Goal: Transaction & Acquisition: Purchase product/service

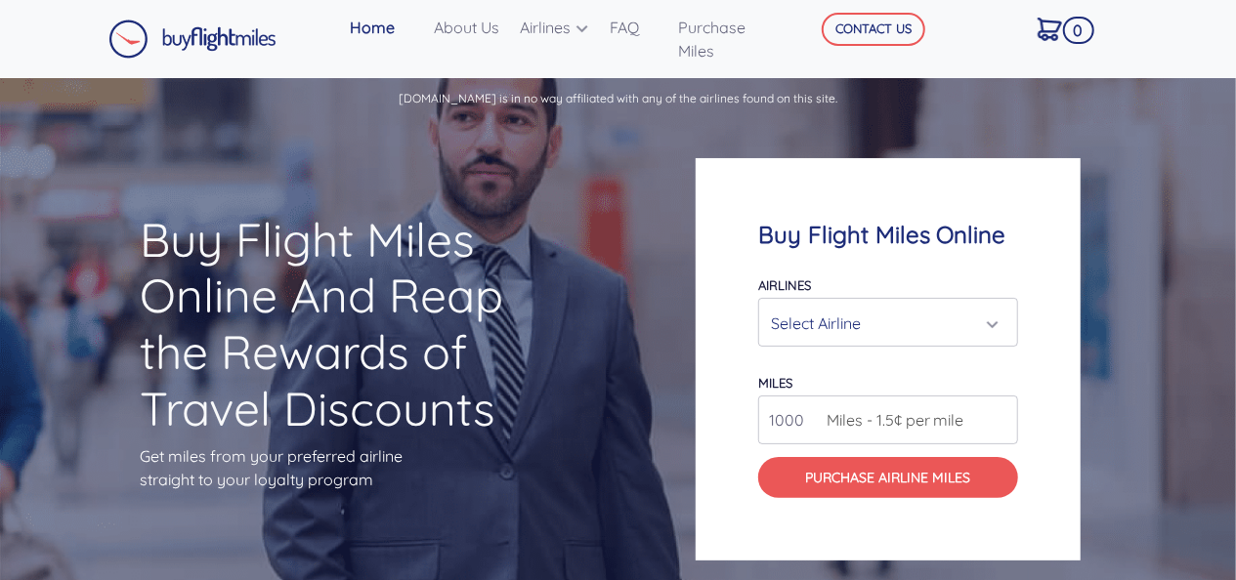
click at [875, 339] on div "Select Airline" at bounding box center [882, 323] width 223 height 37
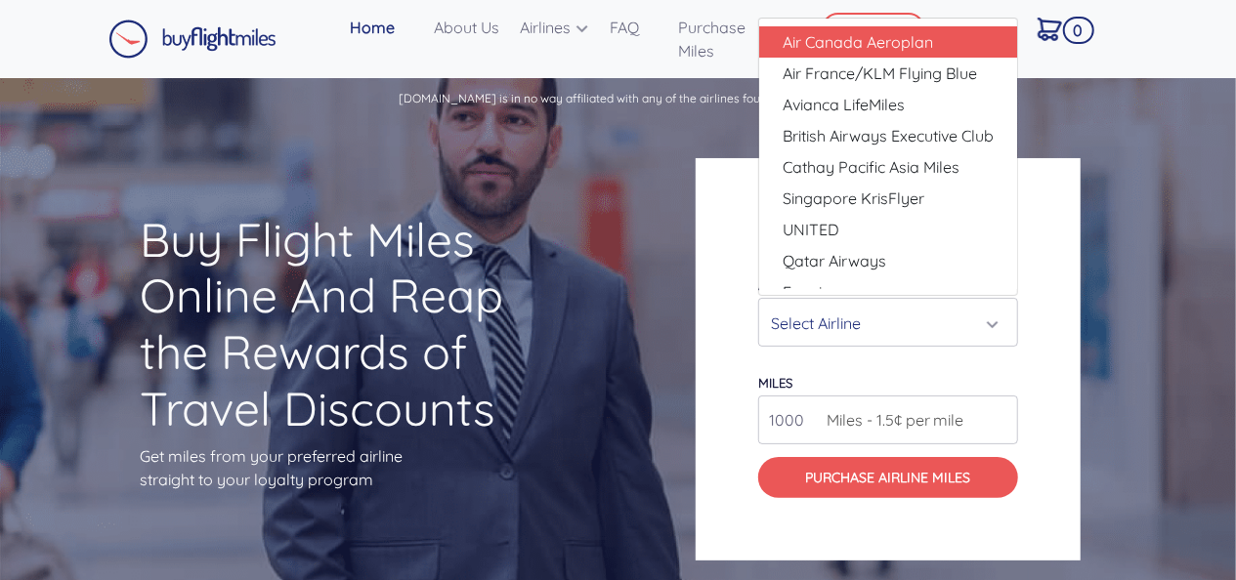
click at [873, 46] on span "Air Canada Aeroplan" at bounding box center [857, 41] width 150 height 23
select select "Air Canada Aeroplan"
type input "80000"
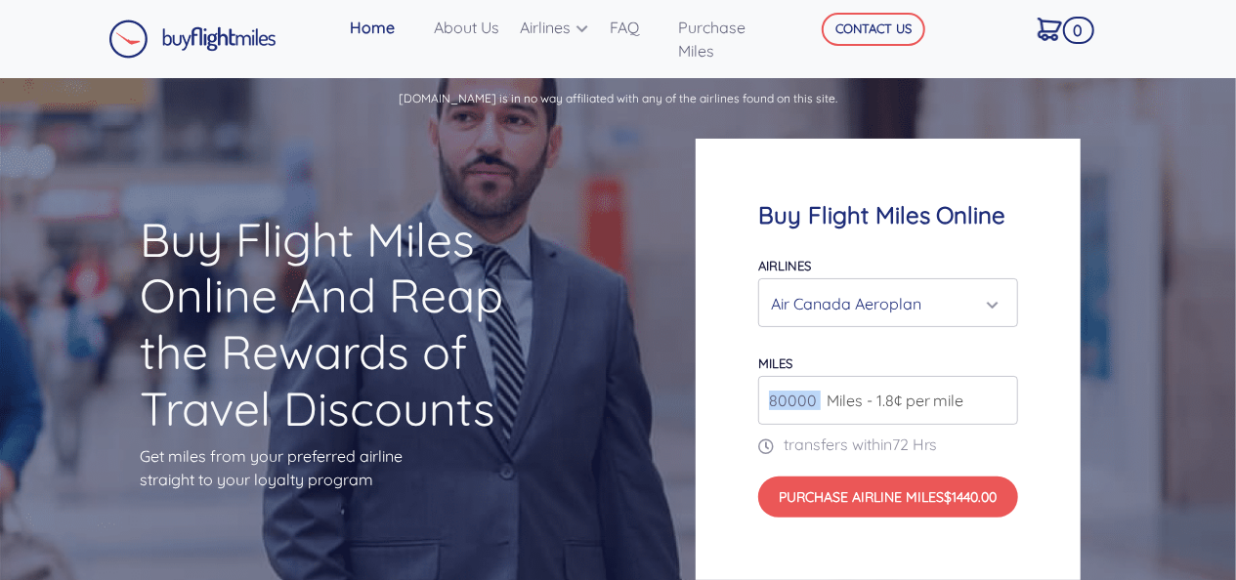
drag, startPoint x: 820, startPoint y: 406, endPoint x: 726, endPoint y: 402, distance: 94.8
click at [726, 402] on div "Buy Flight Miles Online Airlines Air Canada Aeroplan Air France/KLM Flying Blue…" at bounding box center [887, 359] width 385 height 441
click at [818, 400] on span "Miles - 1.8¢ per mile" at bounding box center [890, 400] width 147 height 23
click at [818, 404] on span "Miles - 1.8¢ per mile" at bounding box center [890, 400] width 147 height 23
click at [817, 398] on span "Miles - 1.8¢ per mile" at bounding box center [890, 400] width 147 height 23
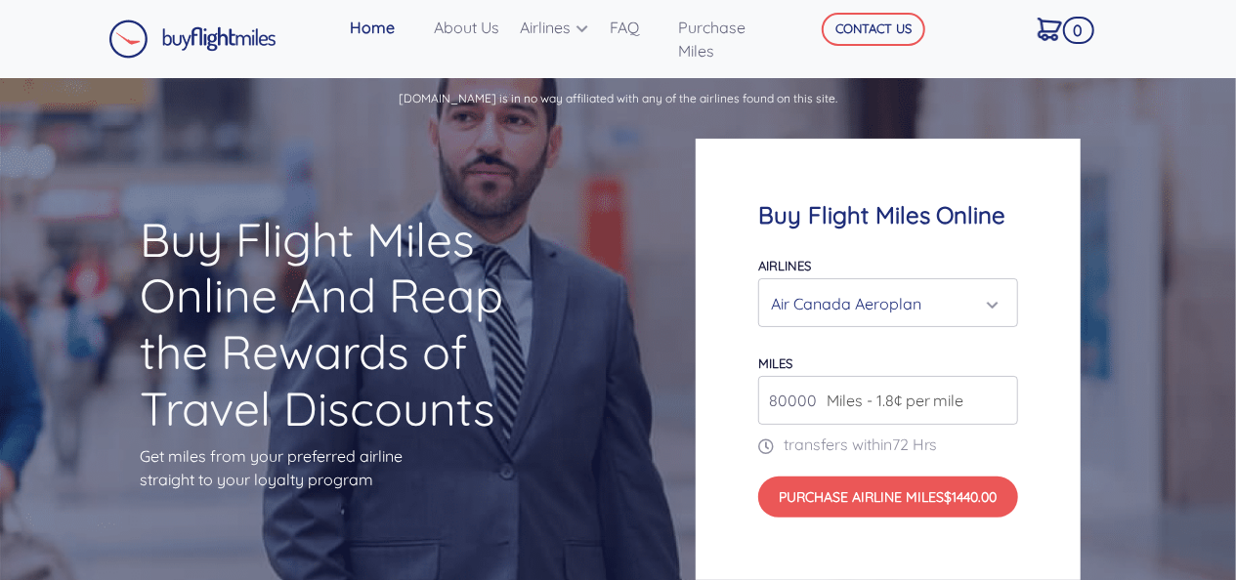
click at [815, 402] on input "80000" at bounding box center [888, 400] width 260 height 49
drag, startPoint x: 812, startPoint y: 402, endPoint x: 719, endPoint y: 398, distance: 92.9
click at [719, 398] on div "Buy Flight Miles Online Airlines Air Canada Aeroplan Air France/KLM Flying Blue…" at bounding box center [887, 359] width 385 height 441
click at [1002, 406] on input "399000" at bounding box center [888, 400] width 260 height 49
click at [998, 390] on input "400000" at bounding box center [888, 400] width 260 height 49
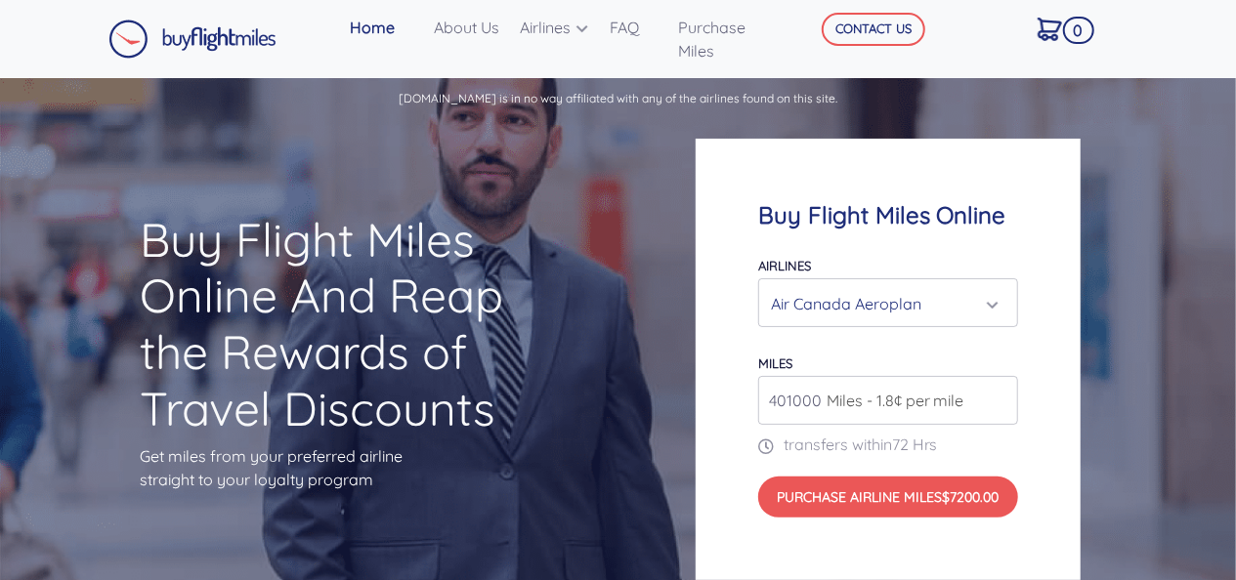
click at [998, 390] on input "401000" at bounding box center [888, 400] width 260 height 49
click at [998, 390] on input "402000" at bounding box center [888, 400] width 260 height 49
type input "401000"
click at [1005, 402] on input "401000" at bounding box center [888, 400] width 260 height 49
